Goal: Transaction & Acquisition: Subscribe to service/newsletter

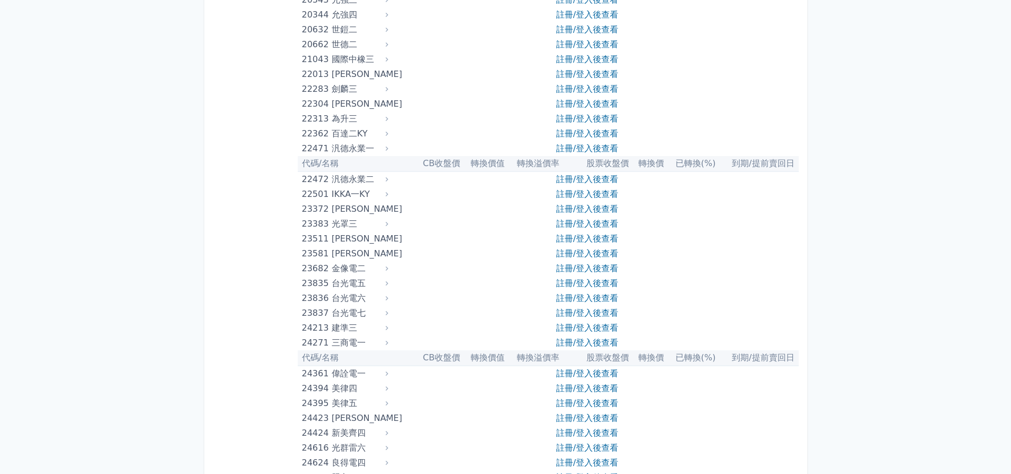
scroll to position [903, 0]
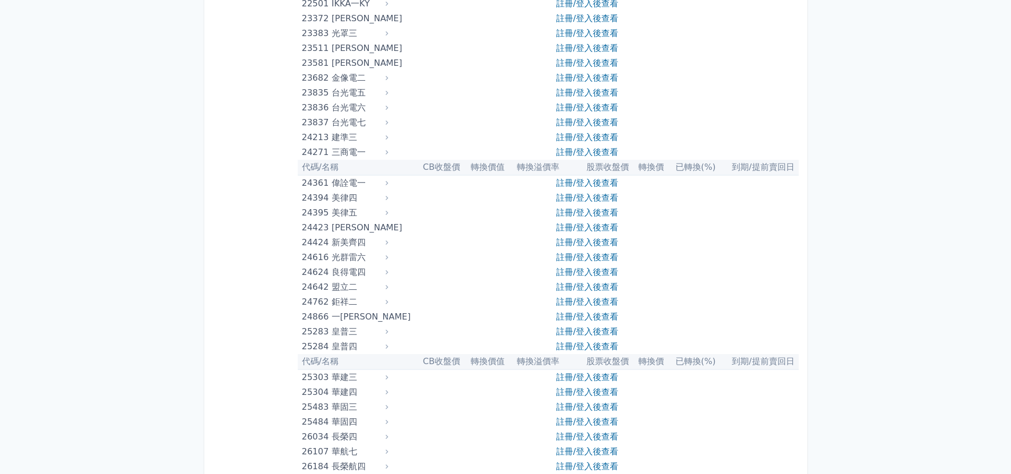
click at [316, 78] on div "23682" at bounding box center [315, 78] width 27 height 15
click at [600, 76] on link "註冊/登入後查看" at bounding box center [587, 78] width 62 height 10
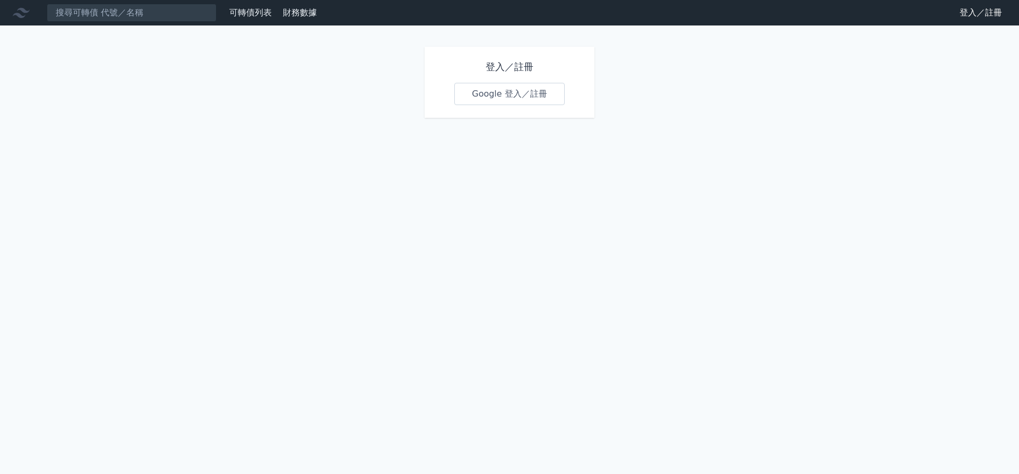
click at [501, 95] on link "Google 登入／註冊" at bounding box center [509, 94] width 110 height 22
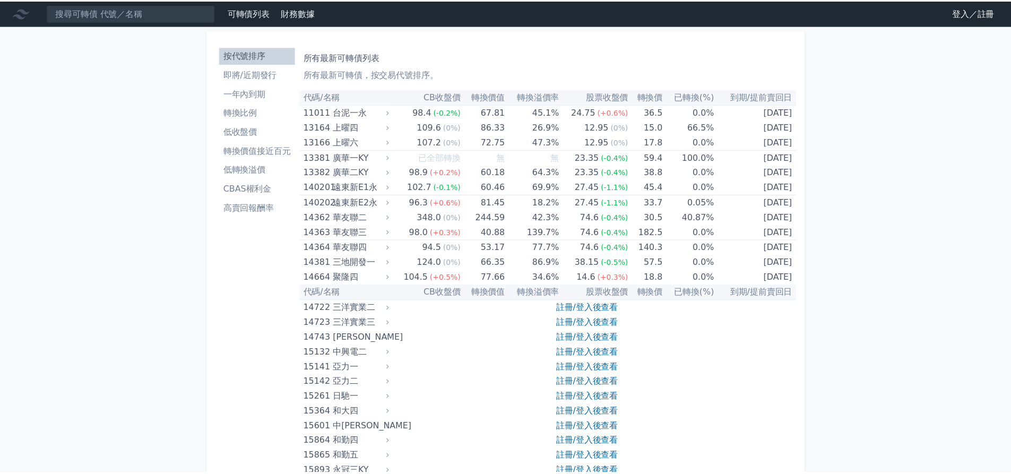
scroll to position [903, 0]
